Goal: Download file/media

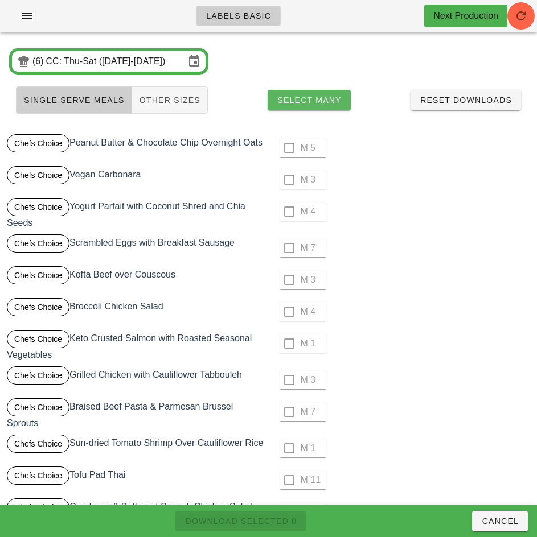
click at [331, 100] on span "Select Many" at bounding box center [309, 100] width 65 height 9
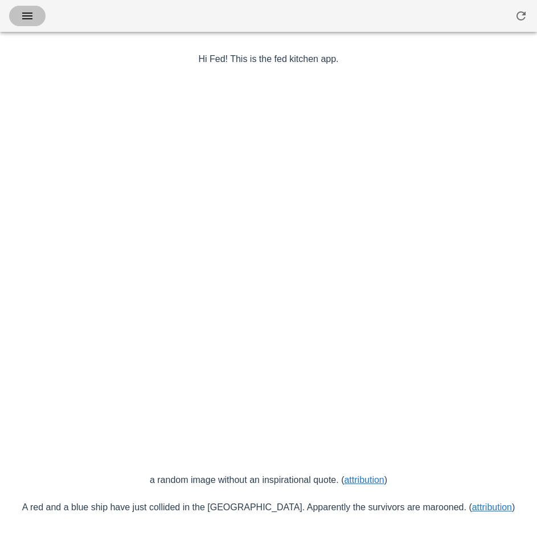
click at [30, 15] on icon "button" at bounding box center [27, 16] width 14 height 14
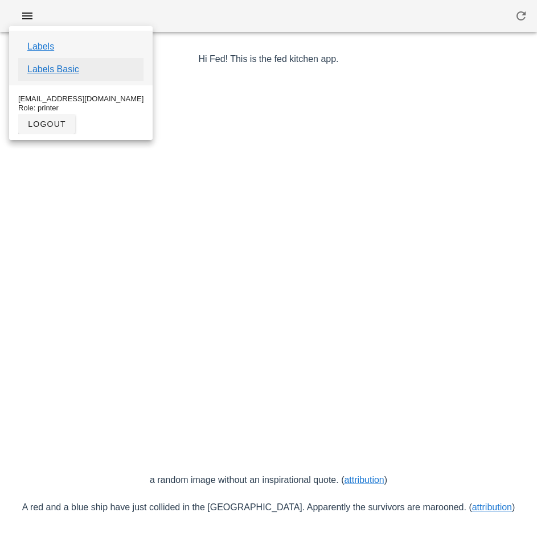
click at [71, 72] on link "Labels Basic" at bounding box center [53, 70] width 52 height 14
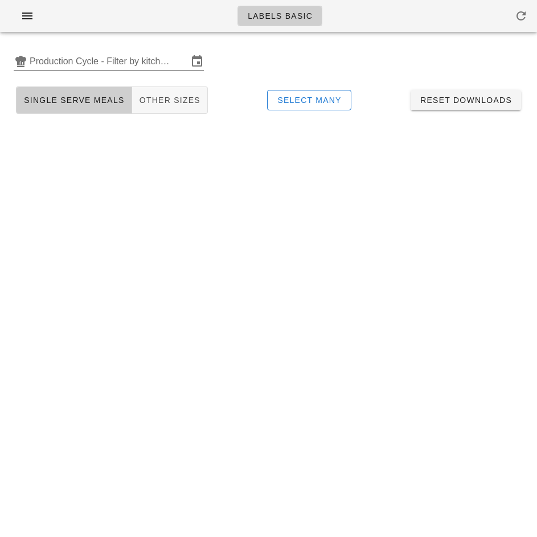
click at [133, 63] on input "Production Cycle - Filter by kitchen production schedules" at bounding box center [109, 61] width 158 height 18
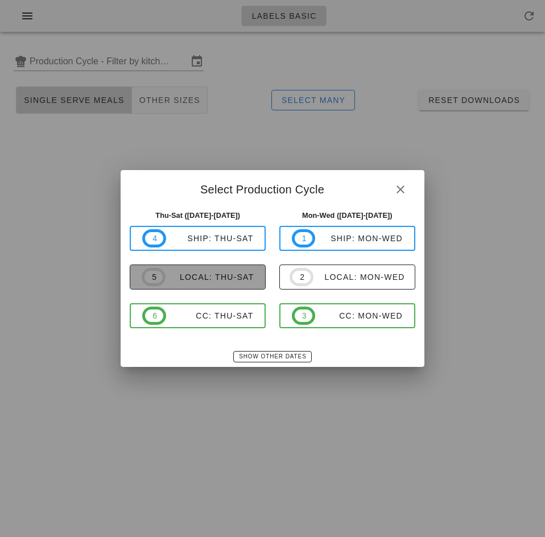
click at [234, 276] on div "local: Thu-Sat" at bounding box center [210, 277] width 89 height 9
type input "local: Thu-Sat ([DATE]-[DATE])"
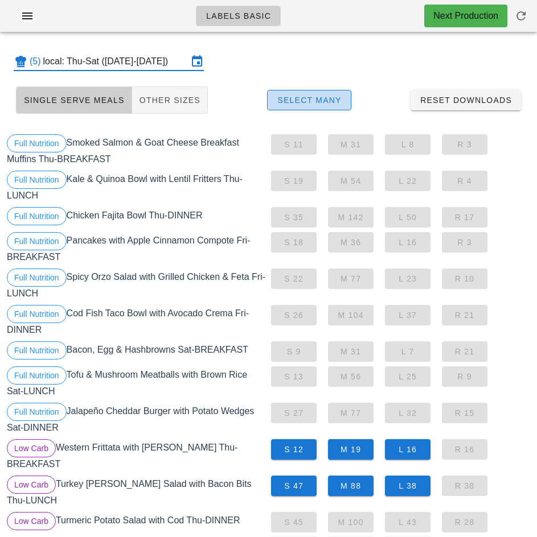
click at [320, 97] on span "Select Many" at bounding box center [309, 100] width 65 height 9
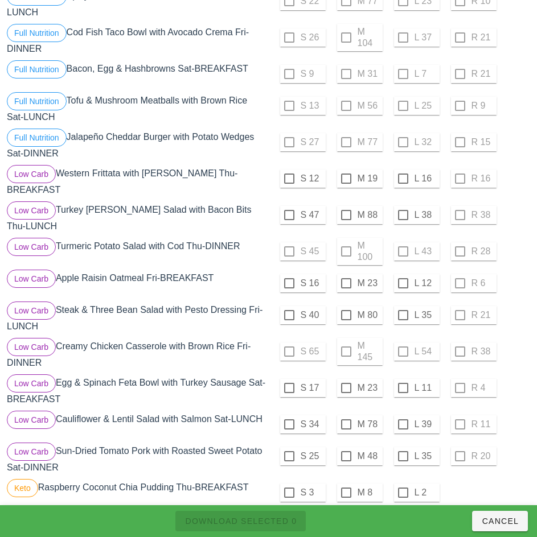
scroll to position [296, 0]
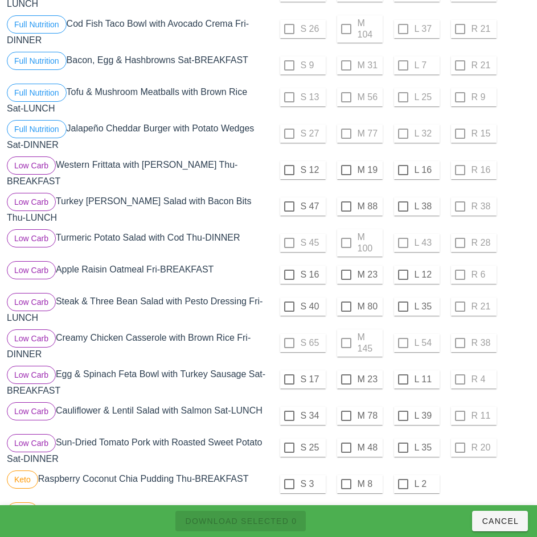
click at [501, 343] on div "S 65 M 145 L 54 R 38" at bounding box center [401, 342] width 260 height 27
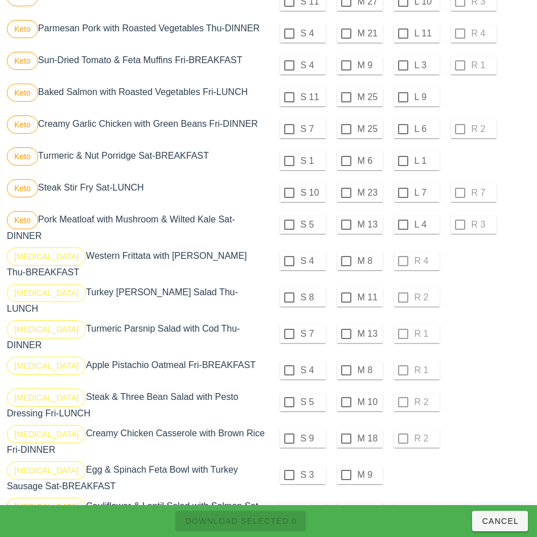
scroll to position [812, 0]
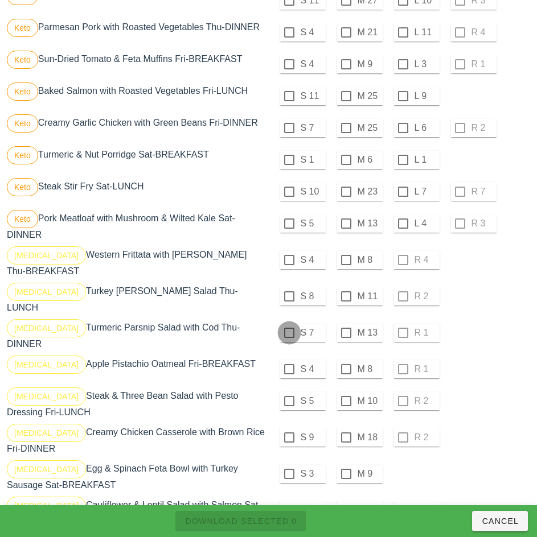
click at [289, 324] on div at bounding box center [288, 332] width 19 height 19
checkbox input "true"
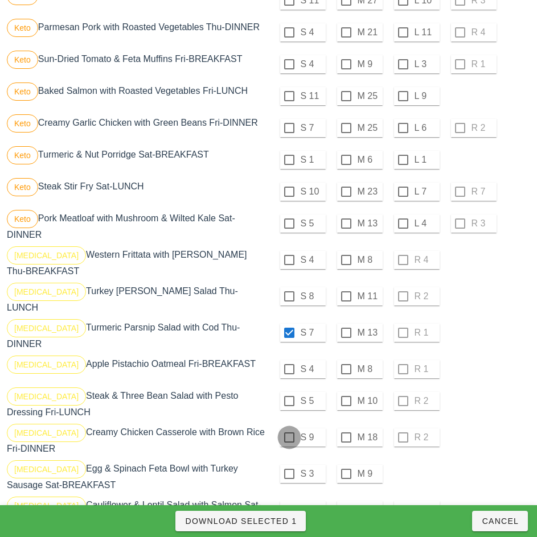
click at [289, 428] on div at bounding box center [288, 437] width 19 height 19
checkbox input "true"
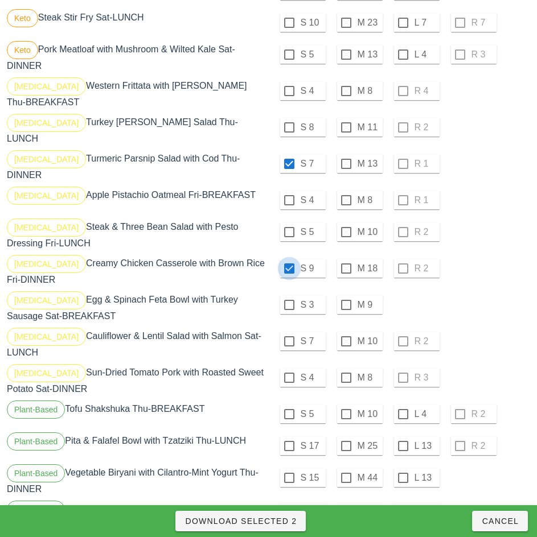
scroll to position [987, 0]
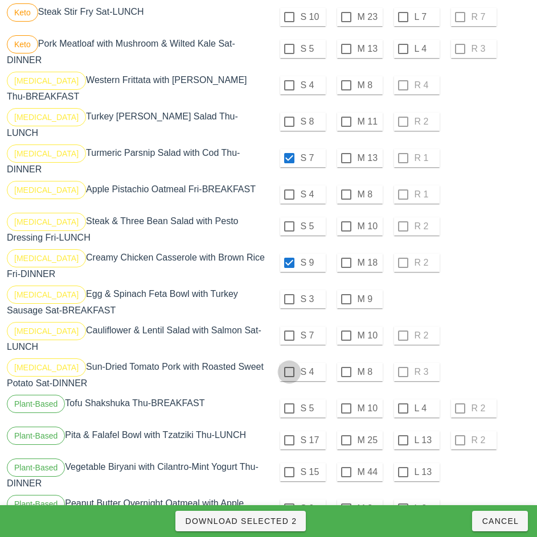
click at [289, 363] on div at bounding box center [288, 372] width 19 height 19
checkbox input "true"
click at [279, 524] on span "Download Selected 3" at bounding box center [240, 521] width 112 height 9
checkbox input "false"
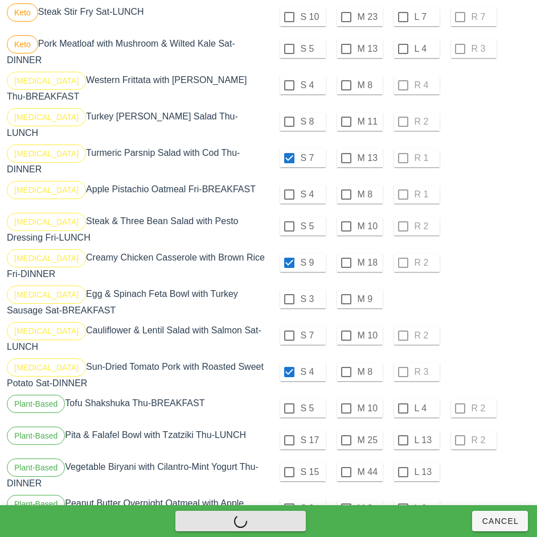
checkbox input "false"
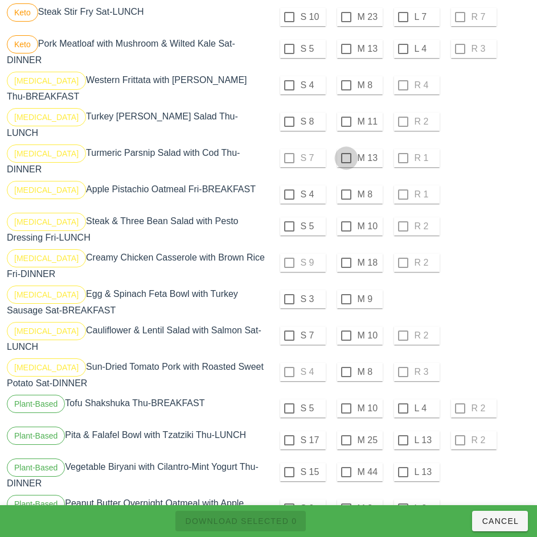
click at [345, 149] on div at bounding box center [345, 158] width 19 height 19
checkbox input "true"
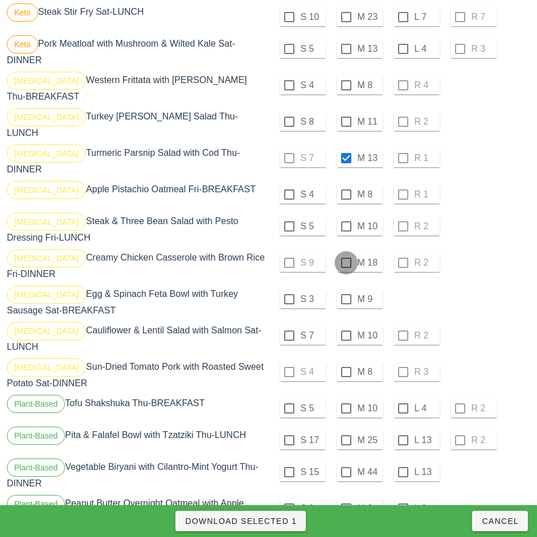
click at [345, 253] on div at bounding box center [345, 262] width 19 height 19
checkbox input "true"
click at [345, 363] on div at bounding box center [345, 372] width 19 height 19
checkbox input "true"
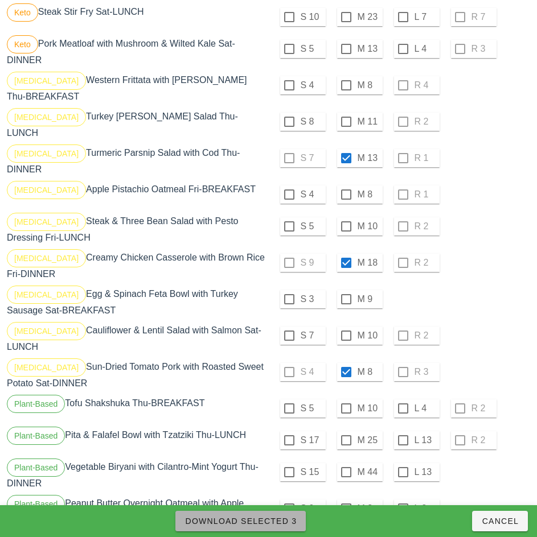
click at [285, 518] on span "Download Selected 3" at bounding box center [240, 521] width 112 height 9
checkbox input "false"
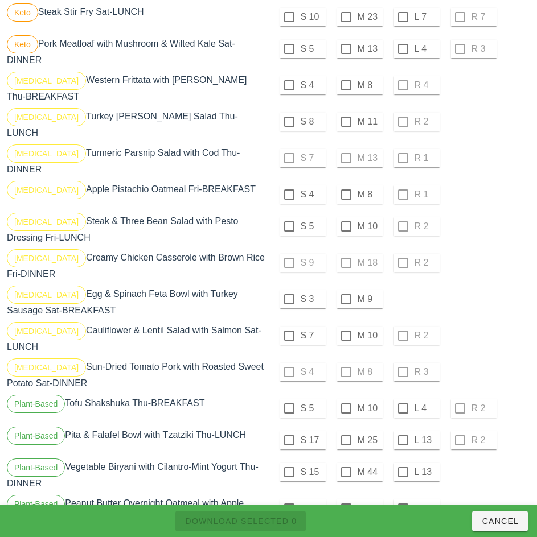
click at [483, 249] on div "S 9 M 18 R 2" at bounding box center [401, 262] width 260 height 27
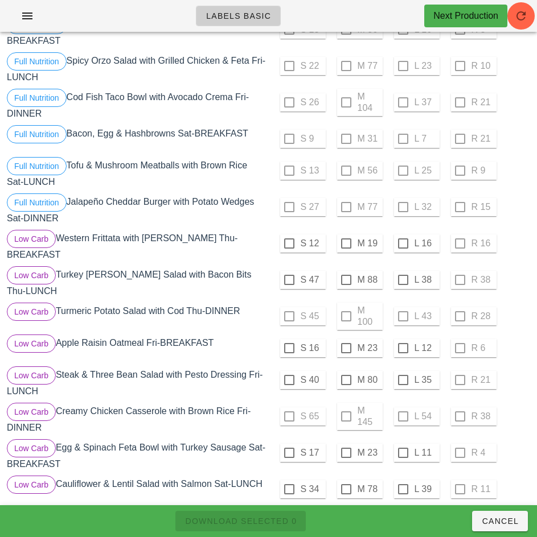
scroll to position [222, 0]
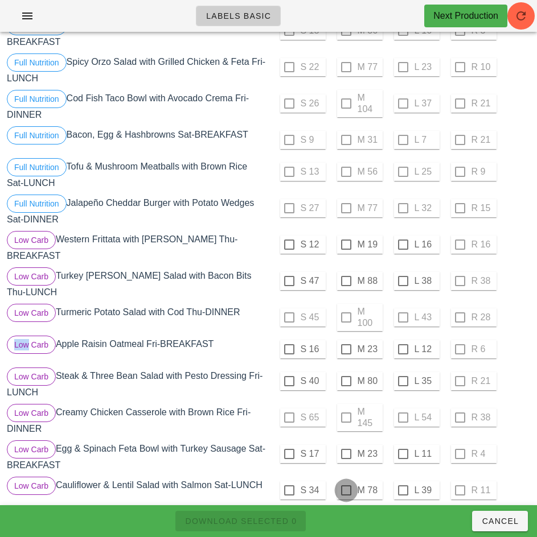
click at [345, 486] on div at bounding box center [345, 490] width 19 height 19
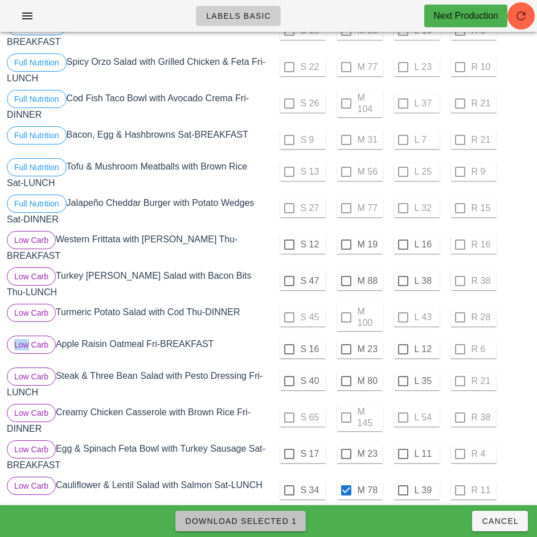
click at [275, 521] on span "Download Selected 1" at bounding box center [240, 521] width 112 height 9
checkbox input "false"
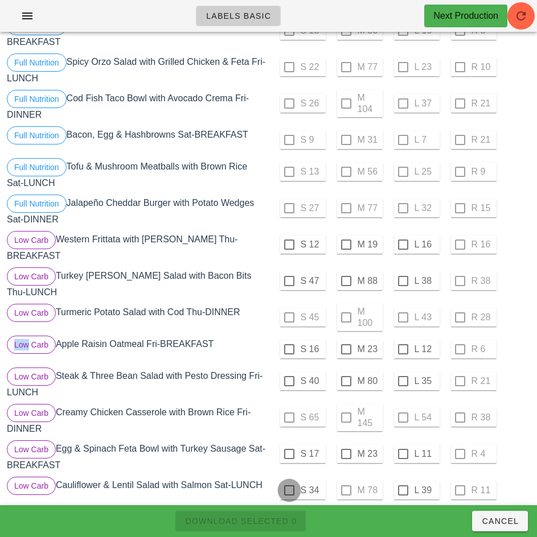
click at [289, 486] on div at bounding box center [288, 490] width 19 height 19
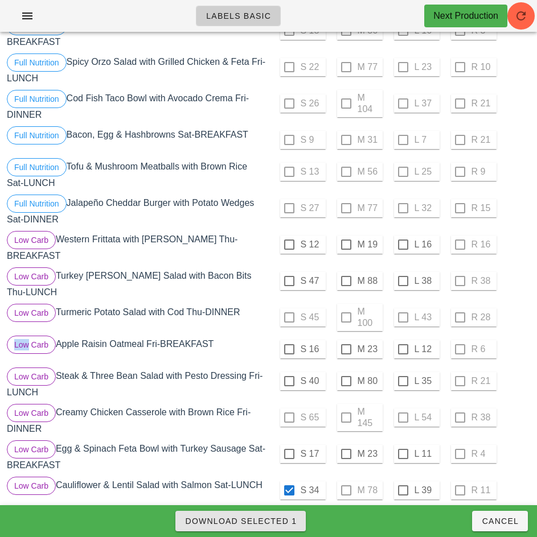
click at [277, 523] on span "Download Selected 1" at bounding box center [240, 521] width 112 height 9
checkbox input "false"
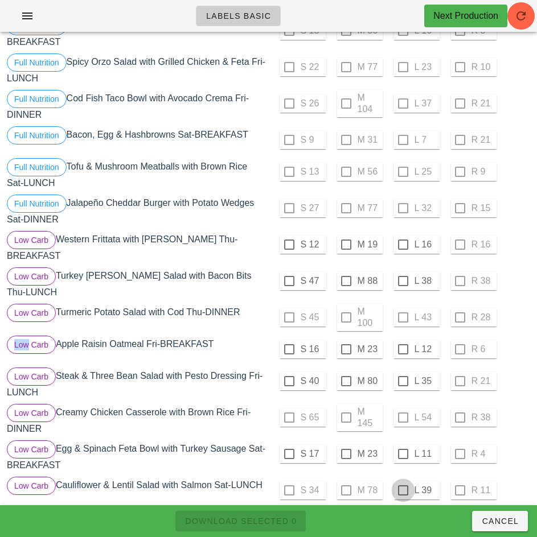
click at [402, 486] on div at bounding box center [402, 490] width 19 height 19
click at [266, 524] on span "Download Selected 1" at bounding box center [240, 521] width 112 height 9
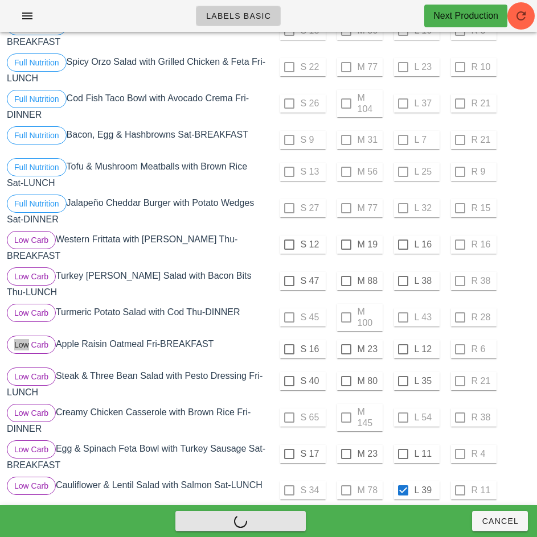
checkbox input "false"
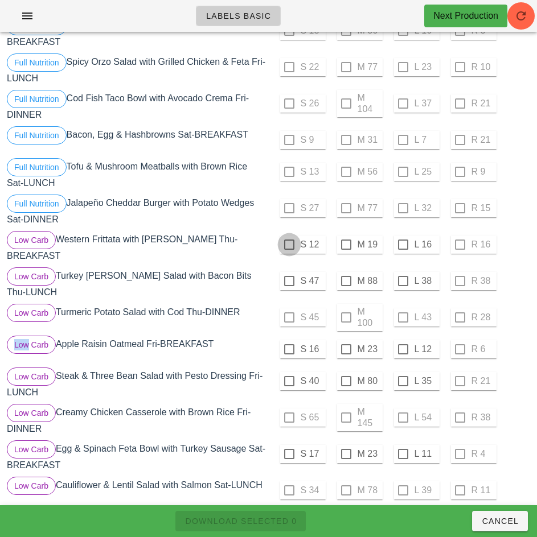
click at [289, 245] on div at bounding box center [288, 244] width 19 height 19
click at [289, 281] on div at bounding box center [288, 280] width 19 height 19
click at [289, 320] on div "S 45 M 100 L 43 R 28" at bounding box center [401, 317] width 260 height 27
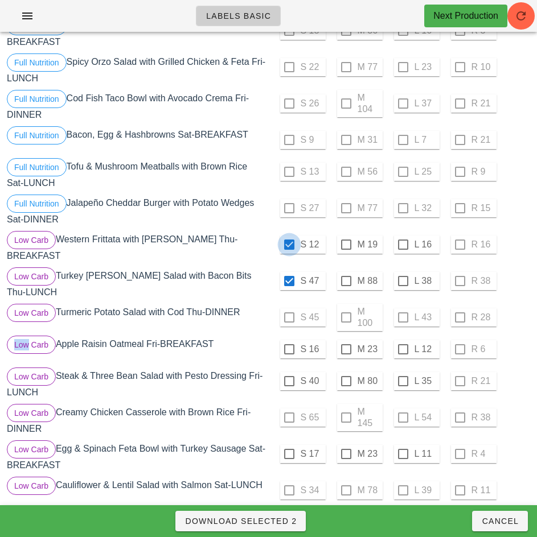
checkbox input "true"
click at [290, 344] on div at bounding box center [288, 349] width 19 height 19
click at [289, 377] on div at bounding box center [288, 381] width 19 height 19
checkbox input "true"
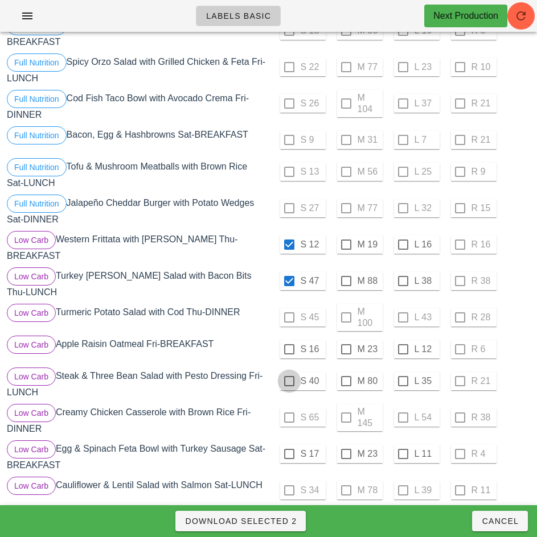
checkbox input "true"
click at [289, 450] on div at bounding box center [288, 453] width 19 height 19
checkbox input "true"
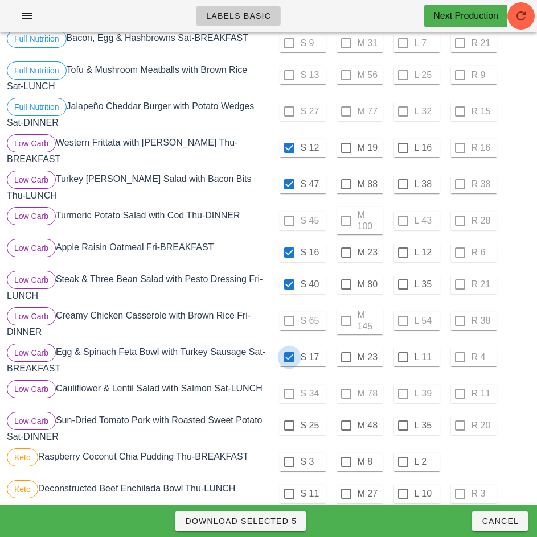
scroll to position [318, 0]
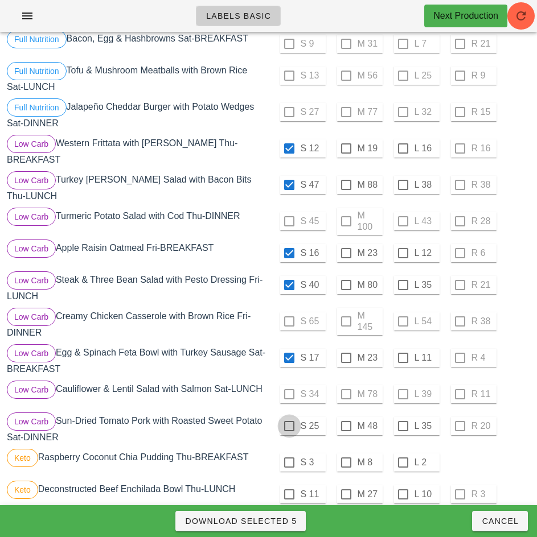
click at [287, 421] on div at bounding box center [288, 426] width 19 height 19
checkbox input "true"
click at [282, 524] on span "Download Selected 6" at bounding box center [240, 521] width 112 height 9
checkbox input "false"
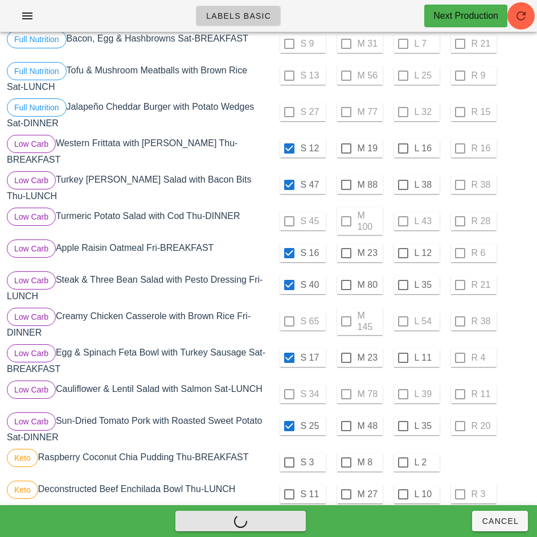
checkbox input "false"
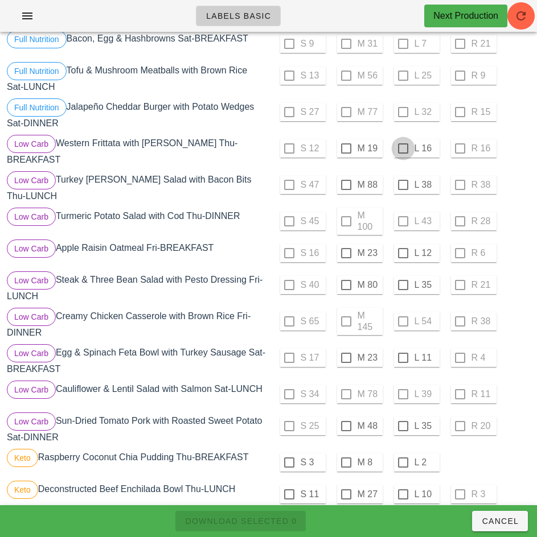
click at [402, 149] on div at bounding box center [402, 148] width 19 height 19
checkbox input "true"
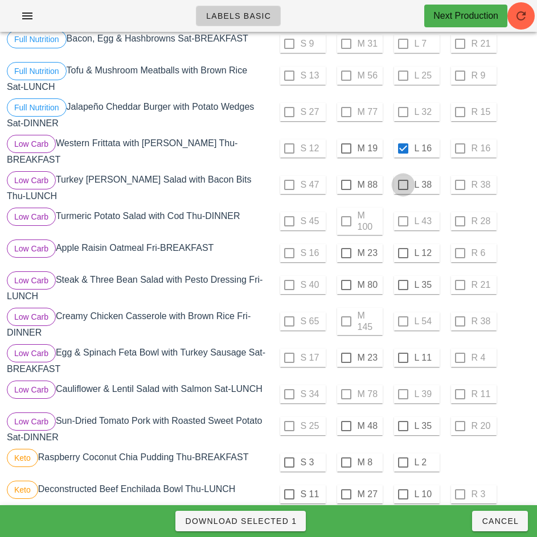
click at [402, 185] on div at bounding box center [402, 184] width 19 height 19
checkbox input "true"
click at [402, 249] on div at bounding box center [402, 253] width 19 height 19
checkbox input "true"
click at [402, 281] on div at bounding box center [402, 284] width 19 height 19
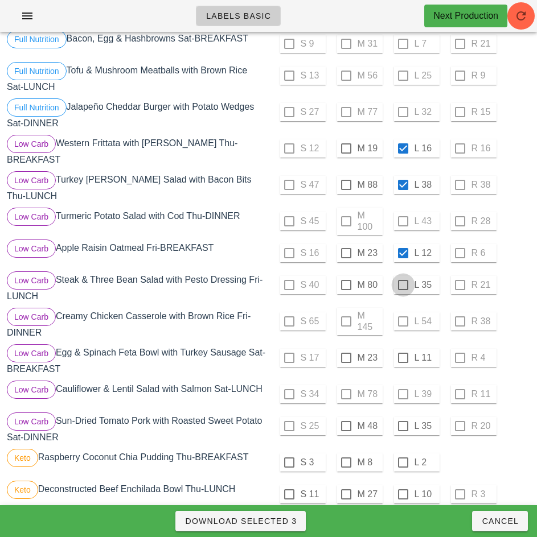
checkbox input "true"
click at [402, 355] on div at bounding box center [402, 357] width 19 height 19
checkbox input "true"
click at [401, 423] on div at bounding box center [402, 426] width 19 height 19
checkbox input "true"
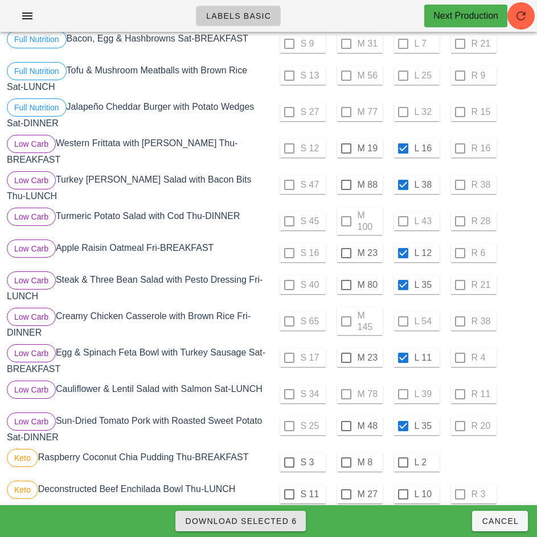
click at [274, 522] on span "Download Selected 6" at bounding box center [240, 521] width 112 height 9
checkbox input "false"
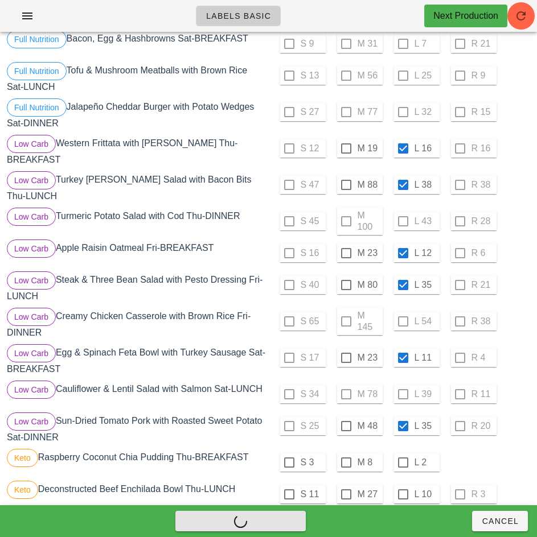
checkbox input "false"
